Goal: Navigation & Orientation: Find specific page/section

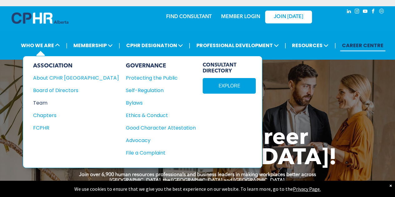
click at [46, 102] on div "Team" at bounding box center [71, 103] width 77 height 8
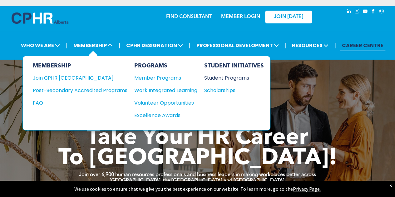
click at [219, 78] on div "Student Programs" at bounding box center [231, 78] width 54 height 8
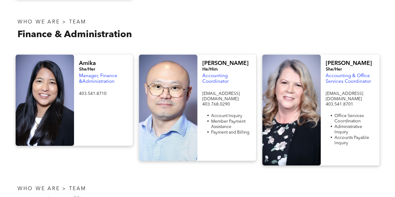
scroll to position [1030, 0]
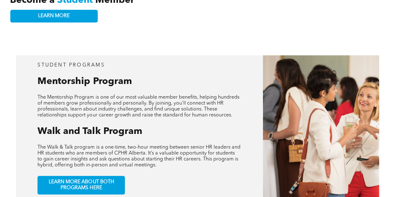
scroll to position [156, 0]
